Goal: Task Accomplishment & Management: Use online tool/utility

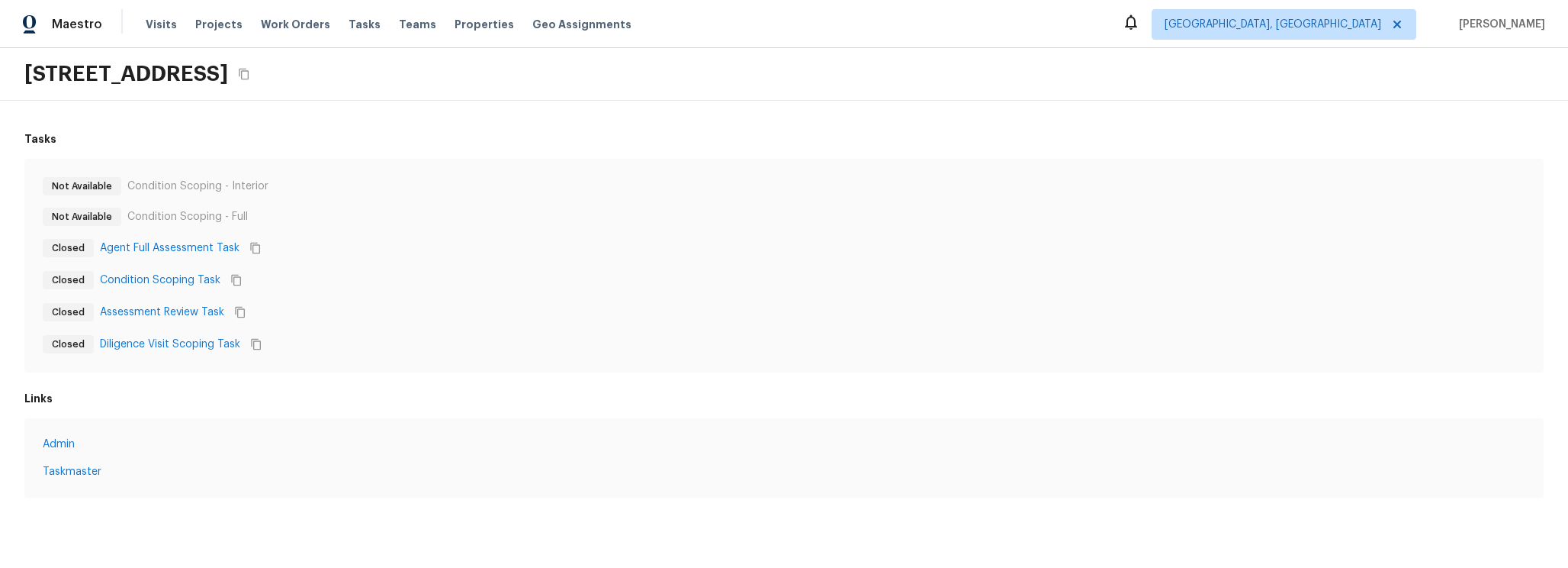
click at [477, 212] on div "Not Available Condition Scoping - Full" at bounding box center [784, 217] width 1482 height 19
click at [173, 252] on link "Agent Full Assessment Task" at bounding box center [170, 248] width 140 height 15
click at [167, 280] on link "Condition Scoping Task" at bounding box center [160, 280] width 120 height 15
click at [163, 312] on link "Assessment Review Task" at bounding box center [163, 312] width 125 height 15
click at [163, 350] on link "Diligence Visit Scoping Task" at bounding box center [171, 344] width 141 height 15
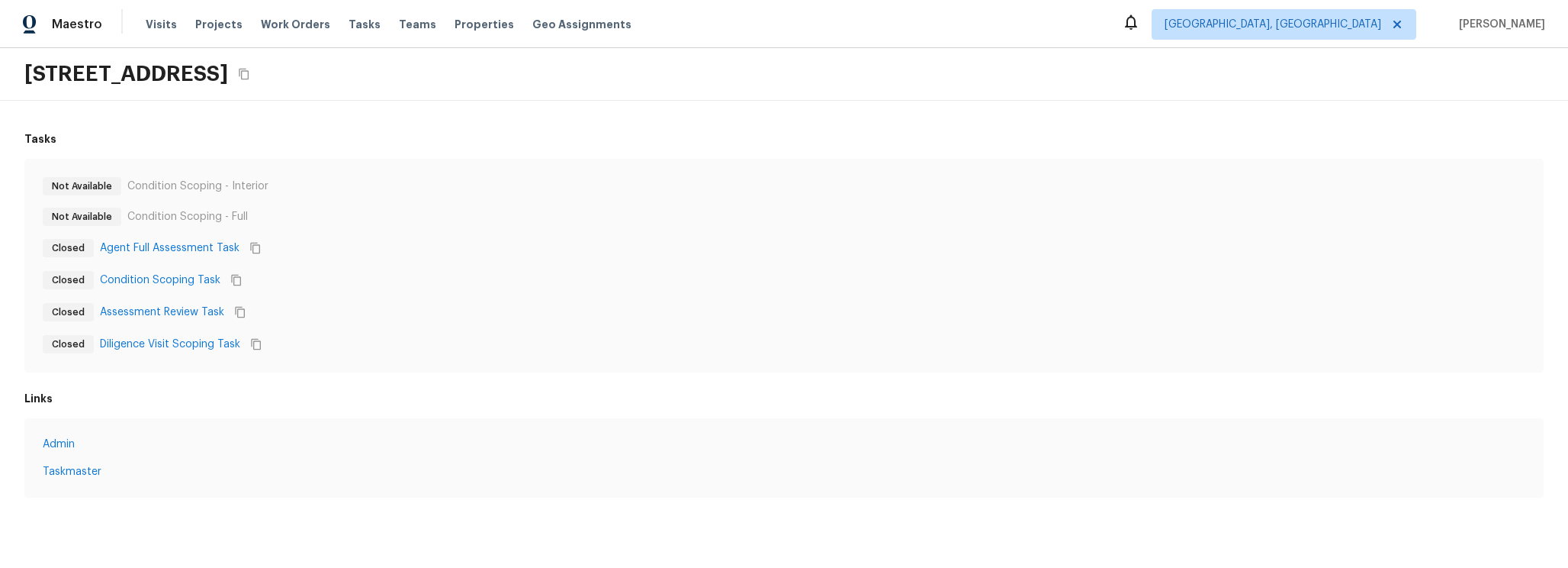
click at [450, 252] on div "Closed Agent Full Assessment Task" at bounding box center [784, 248] width 1482 height 20
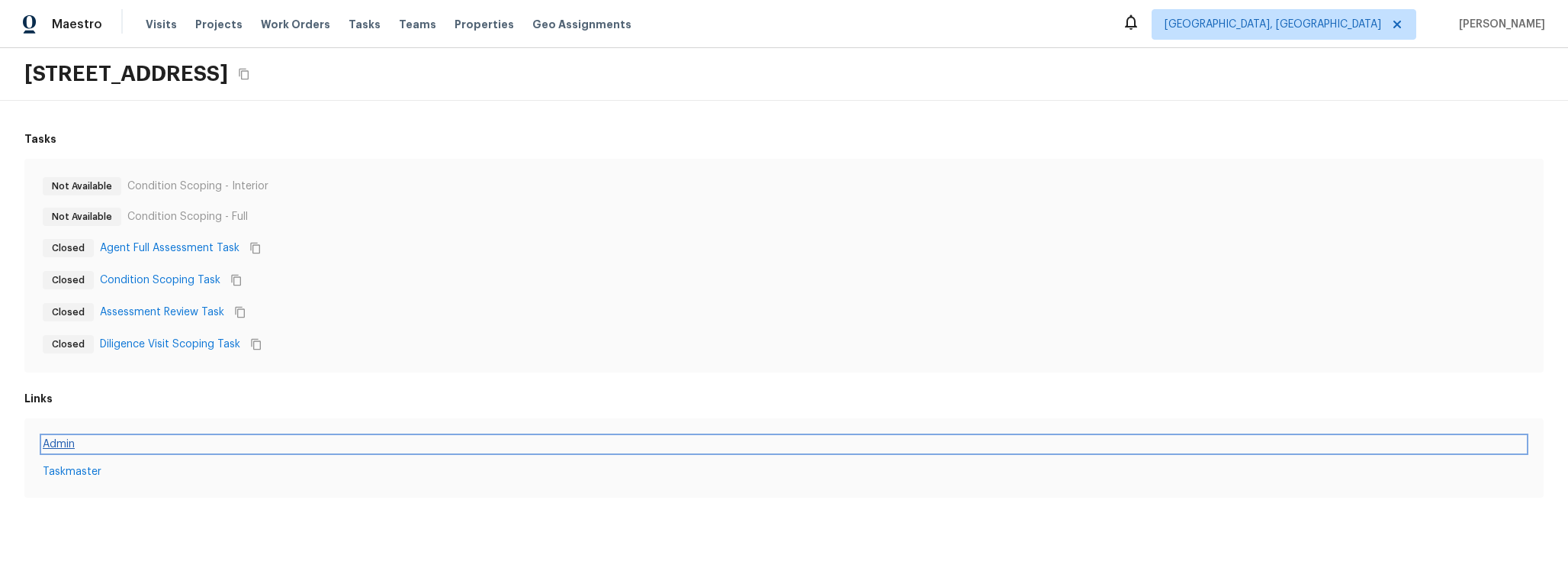
click at [68, 445] on link "Admin" at bounding box center [784, 443] width 1482 height 15
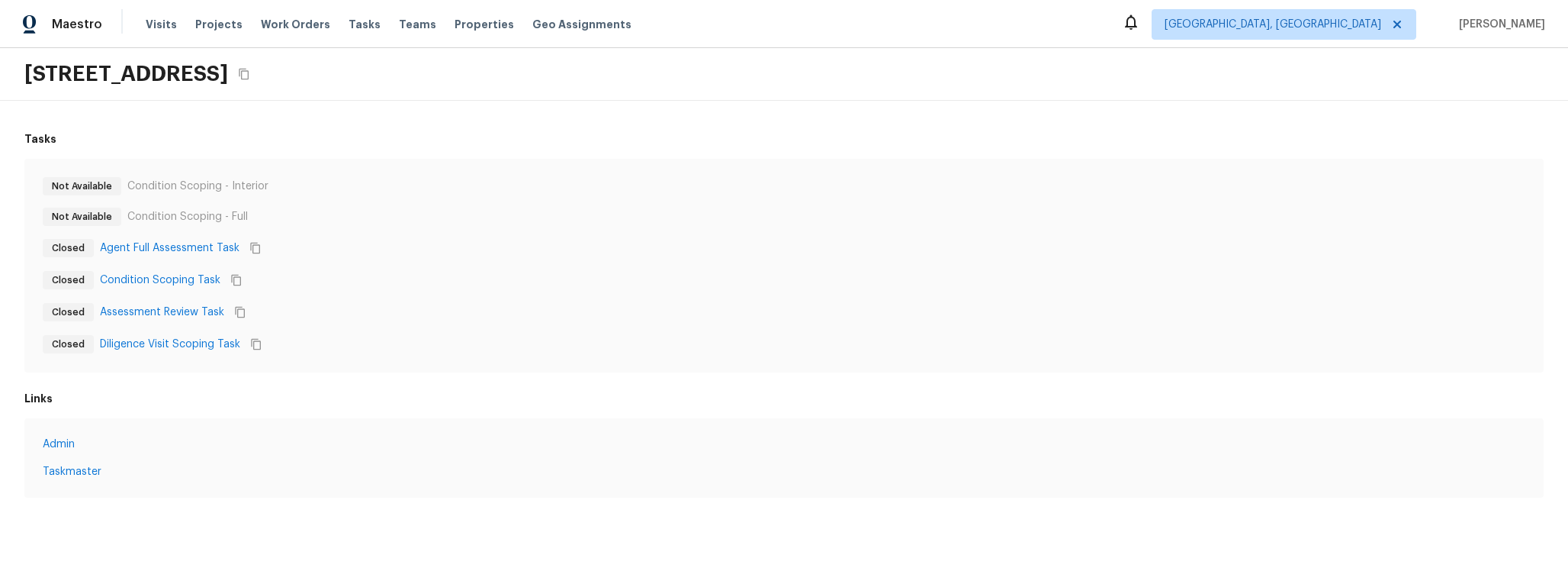
click at [68, 481] on div "Admin Taskmaster" at bounding box center [784, 458] width 1519 height 79
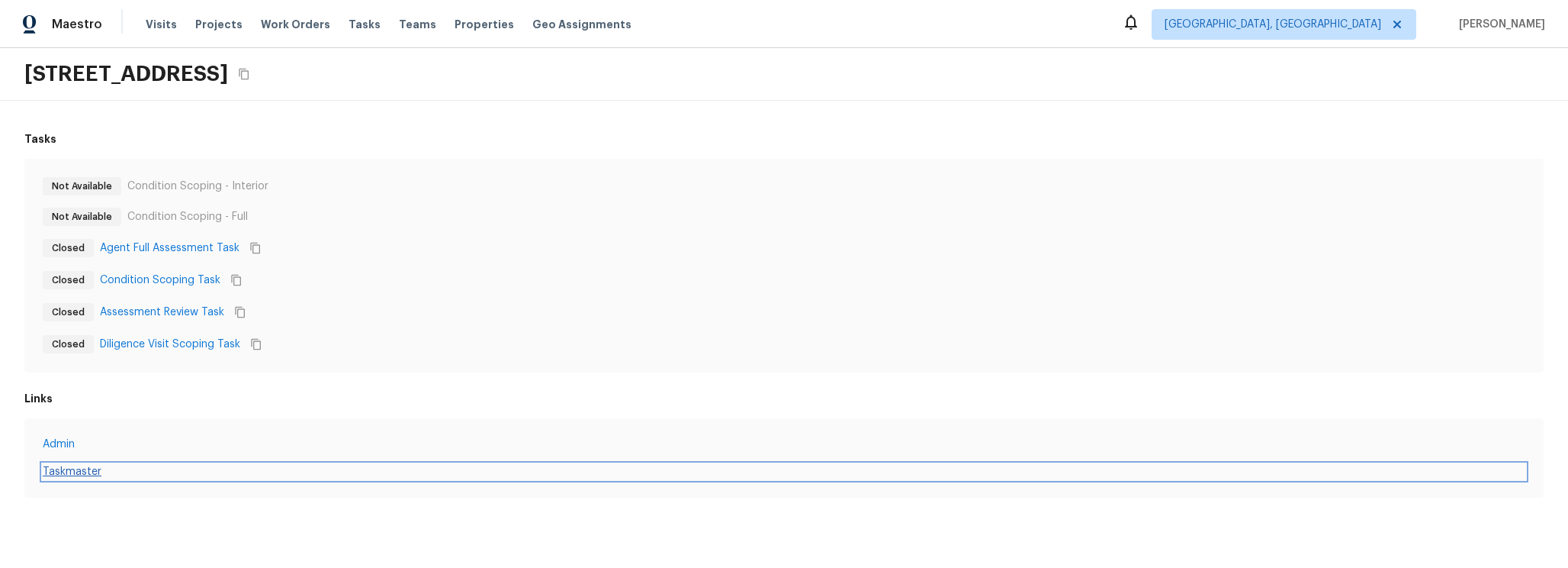
click at [70, 470] on link "Taskmaster" at bounding box center [784, 471] width 1482 height 15
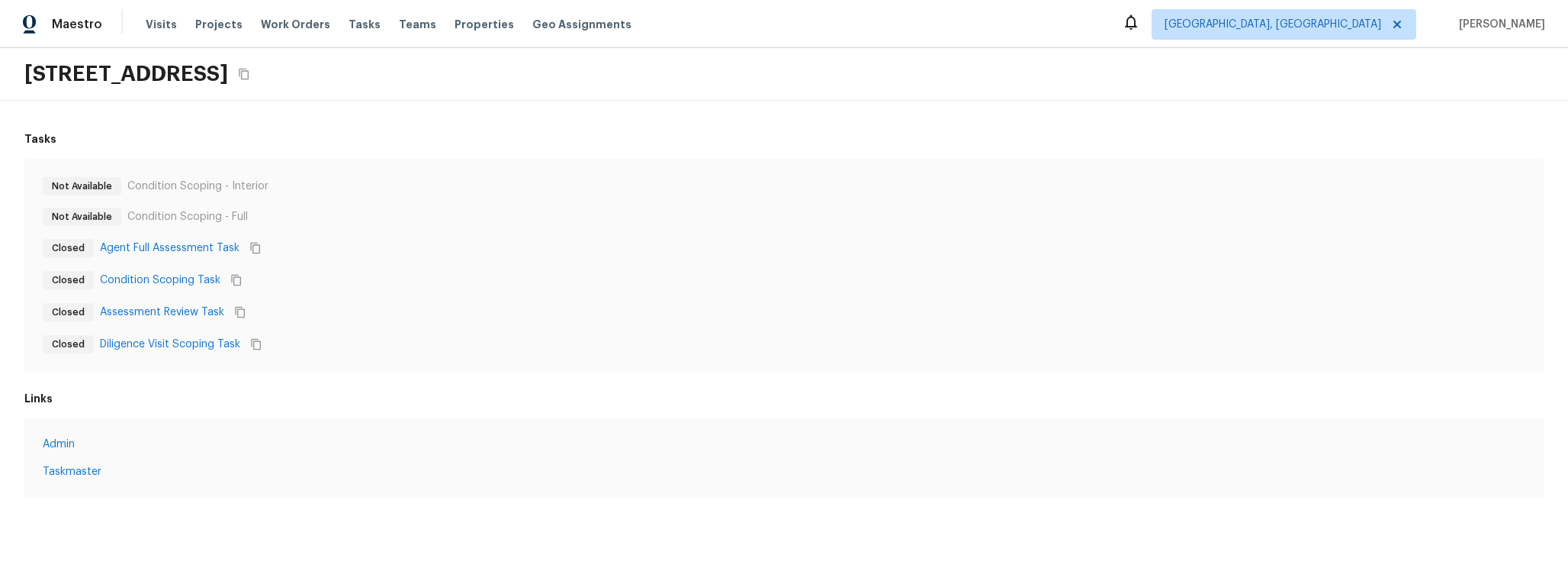
click at [797, 94] on div "[STREET_ADDRESS]" at bounding box center [784, 74] width 1568 height 53
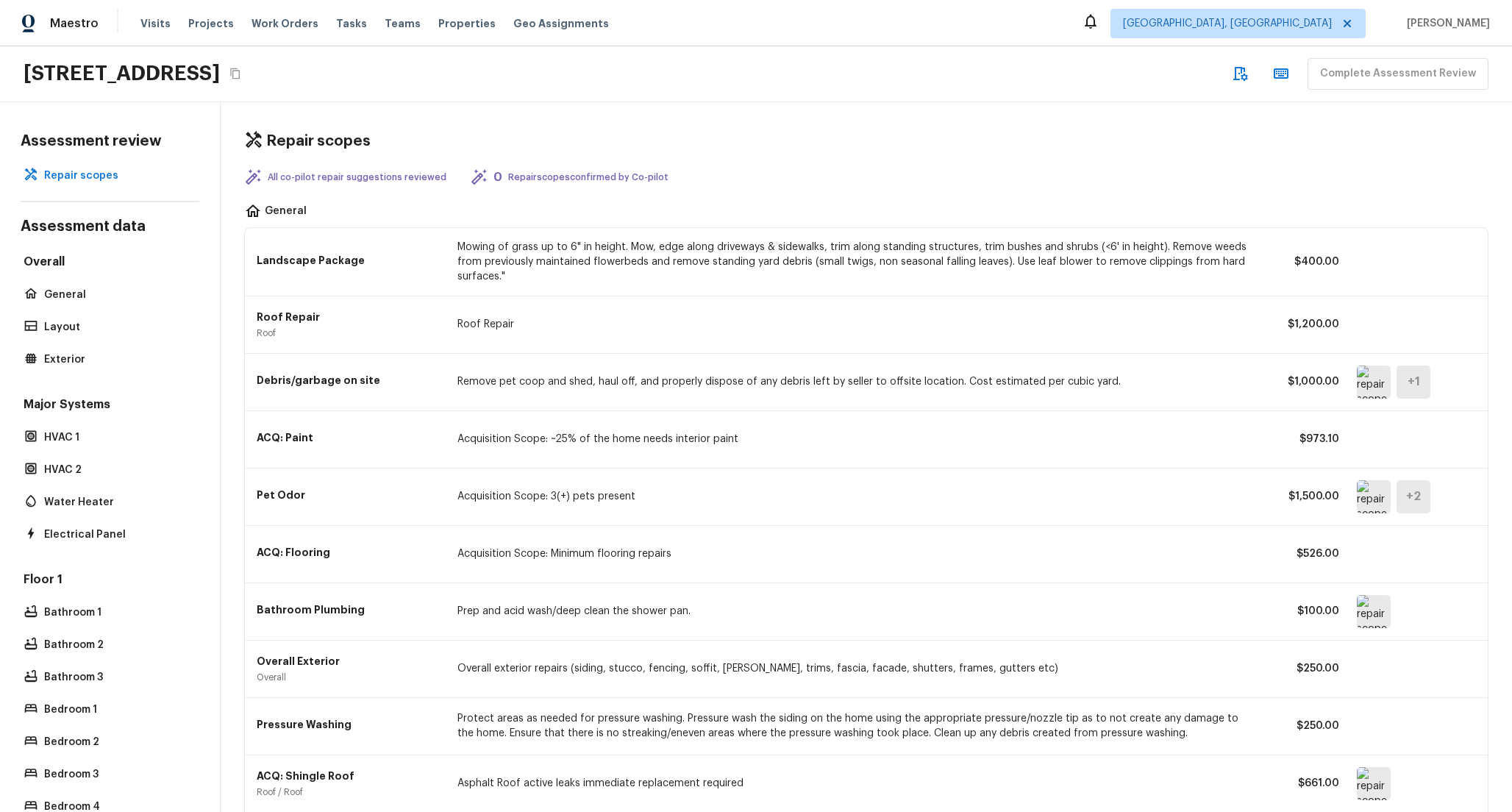
click at [1386, 385] on img at bounding box center [1373, 382] width 34 height 33
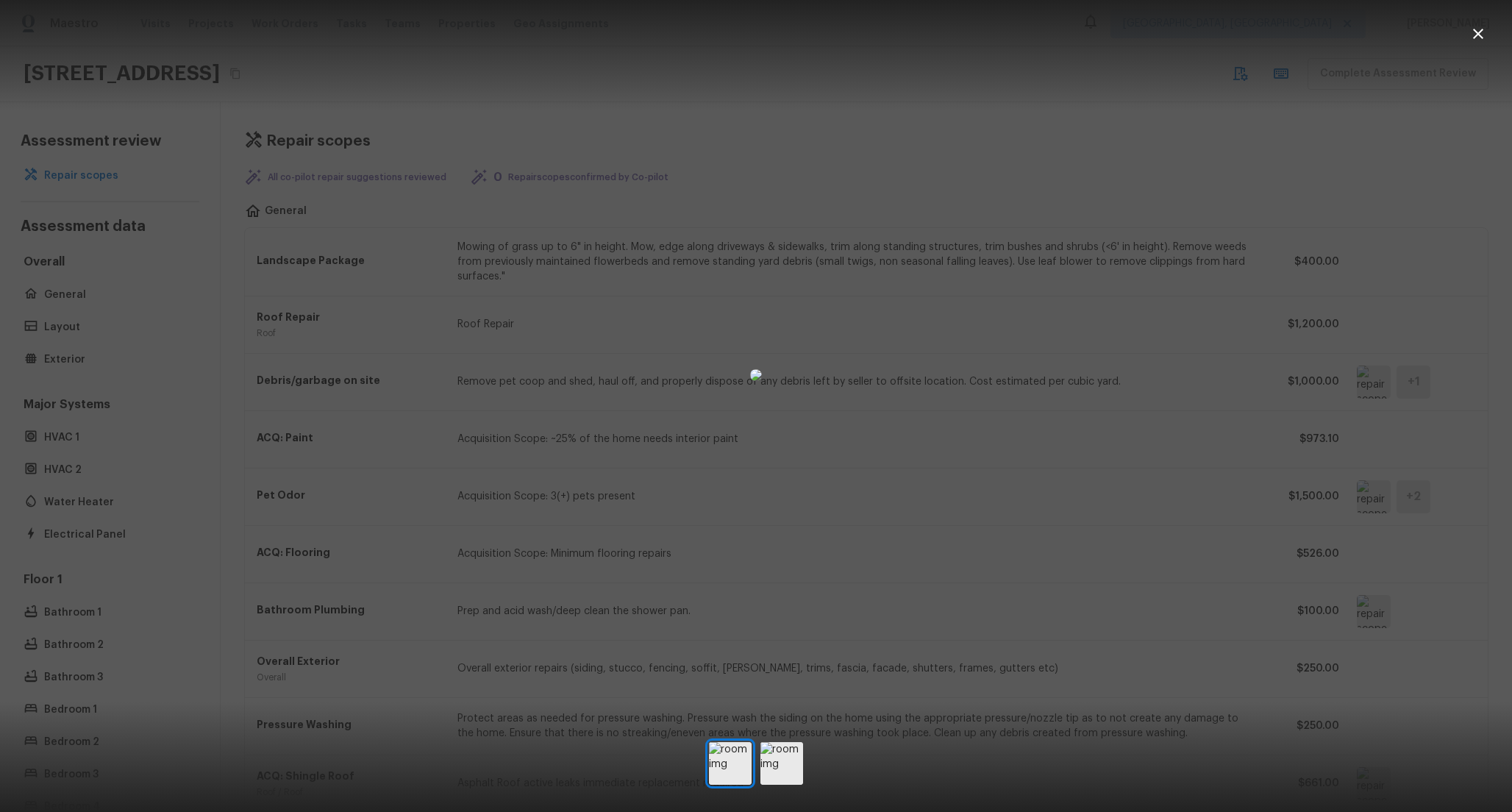
click at [1107, 145] on div at bounding box center [756, 375] width 1512 height 704
